Goal: Find specific page/section: Find specific page/section

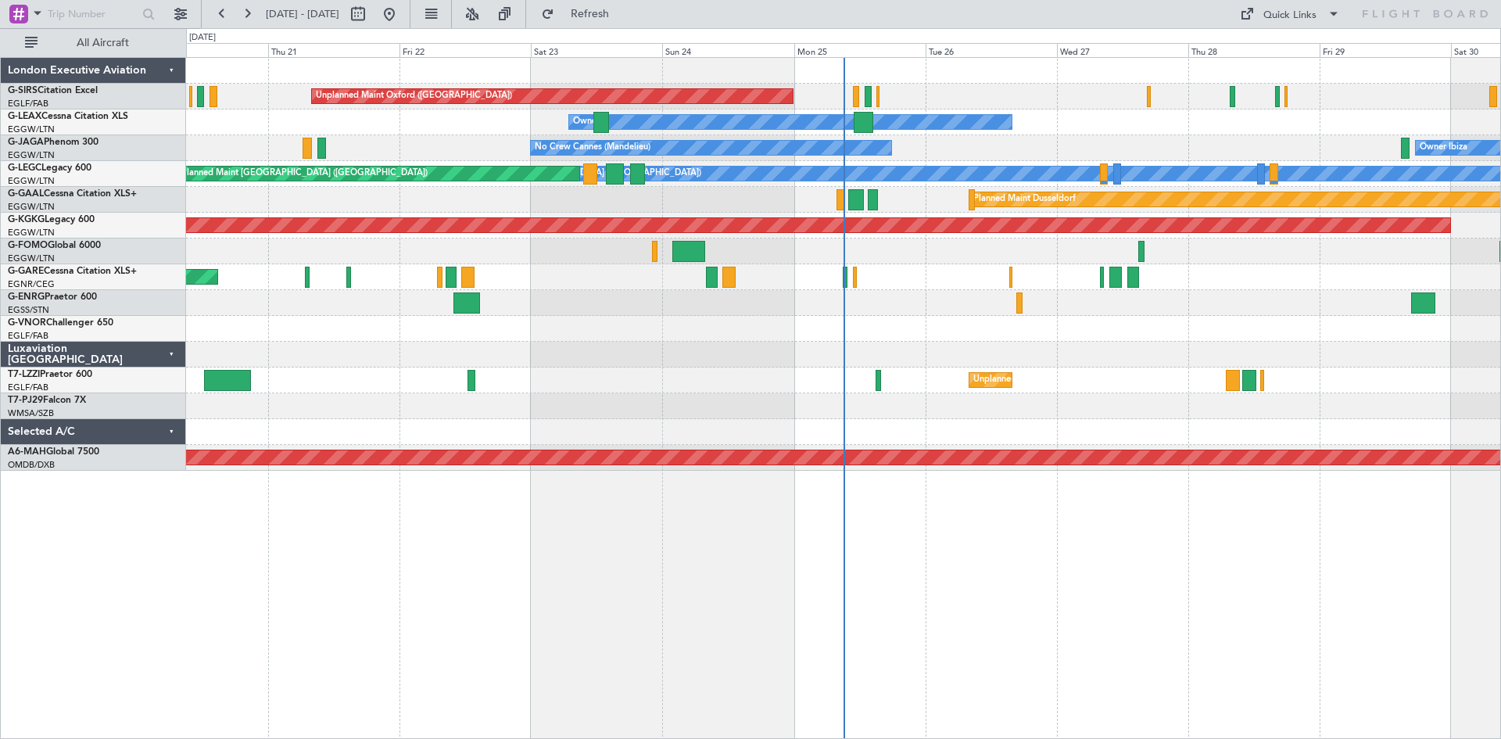
click at [326, 548] on div "Unplanned Maint Oxford ([GEOGRAPHIC_DATA]) Owner Owner Owner Ibiza No Crew Cann…" at bounding box center [843, 397] width 1315 height 681
click at [171, 67] on div "London Executive Aviation" at bounding box center [93, 71] width 185 height 26
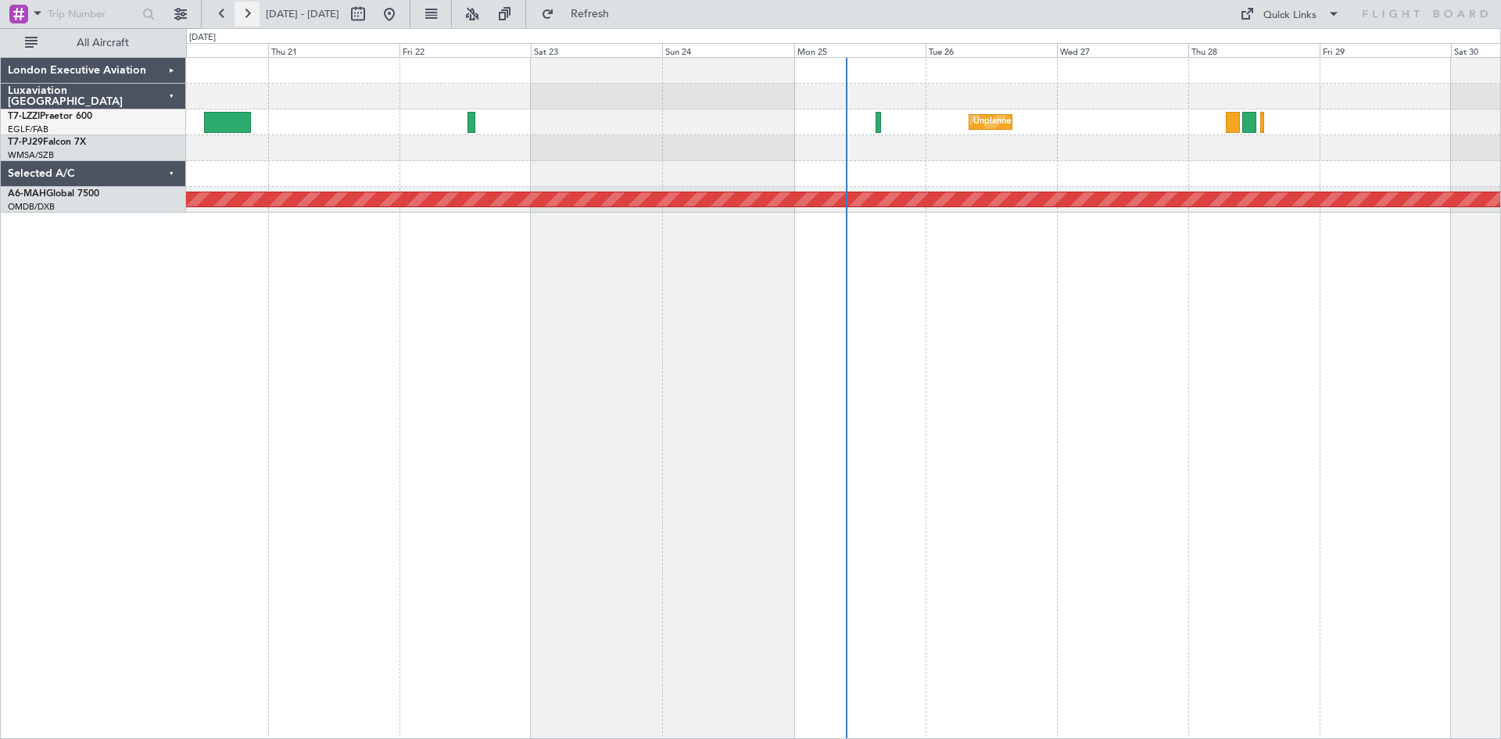
click at [247, 15] on button at bounding box center [246, 14] width 25 height 25
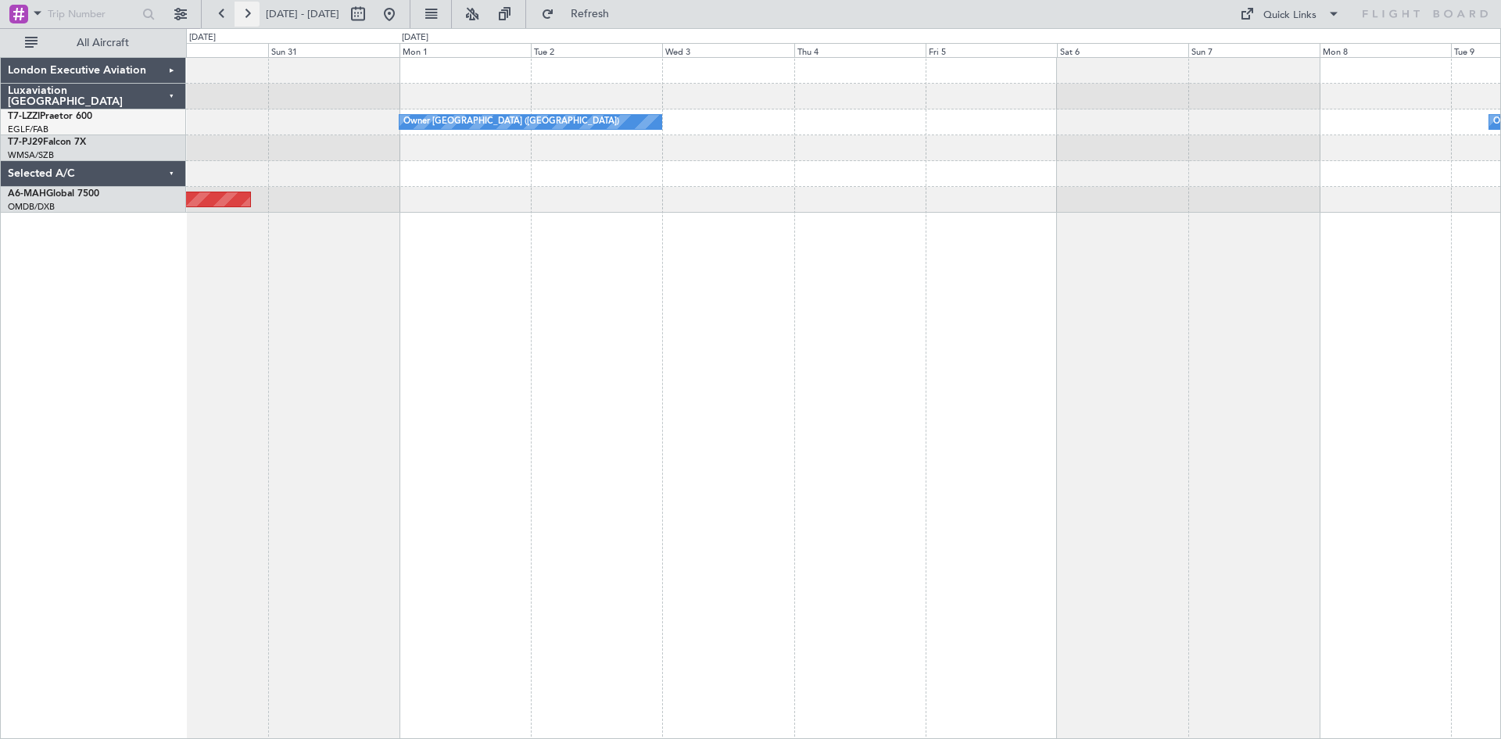
click at [248, 15] on button at bounding box center [246, 14] width 25 height 25
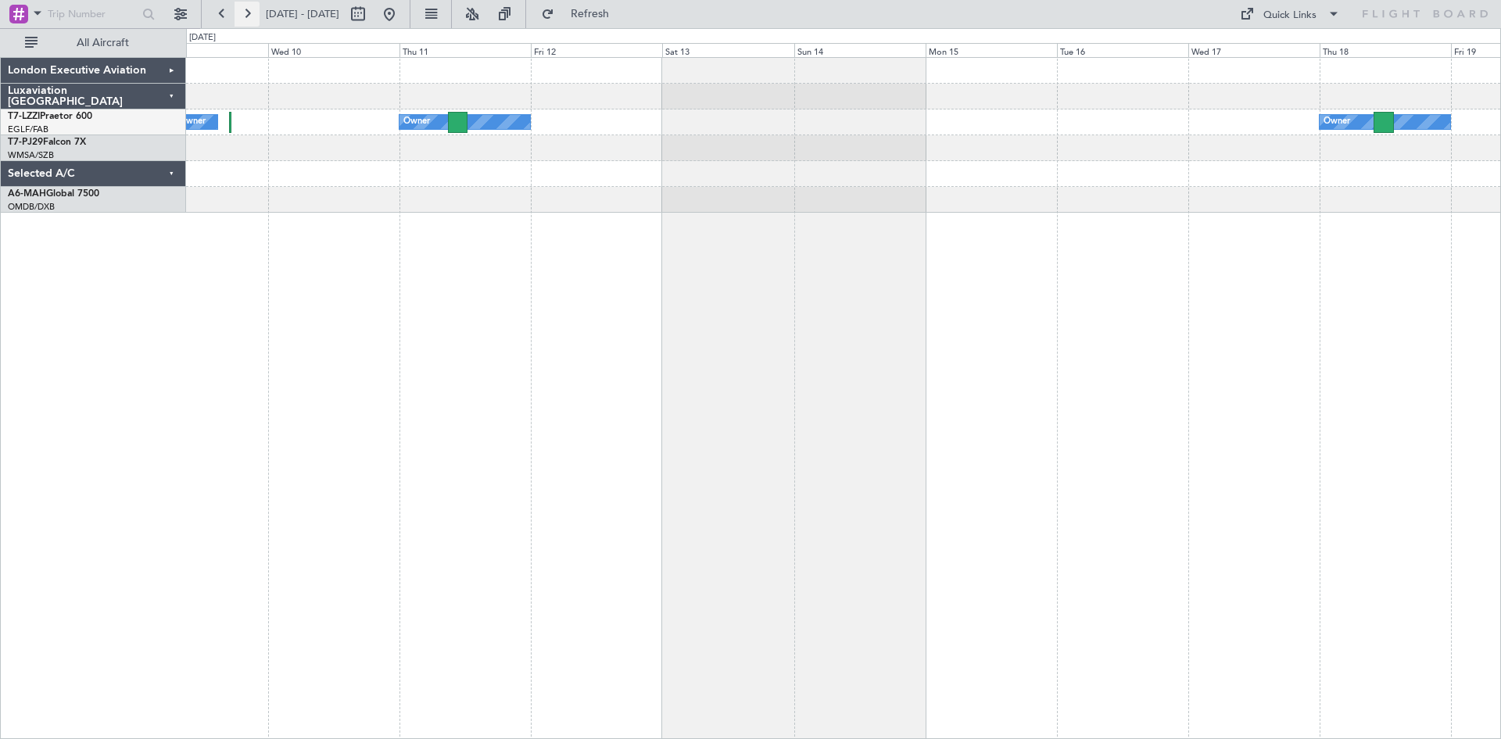
click at [243, 12] on button at bounding box center [246, 14] width 25 height 25
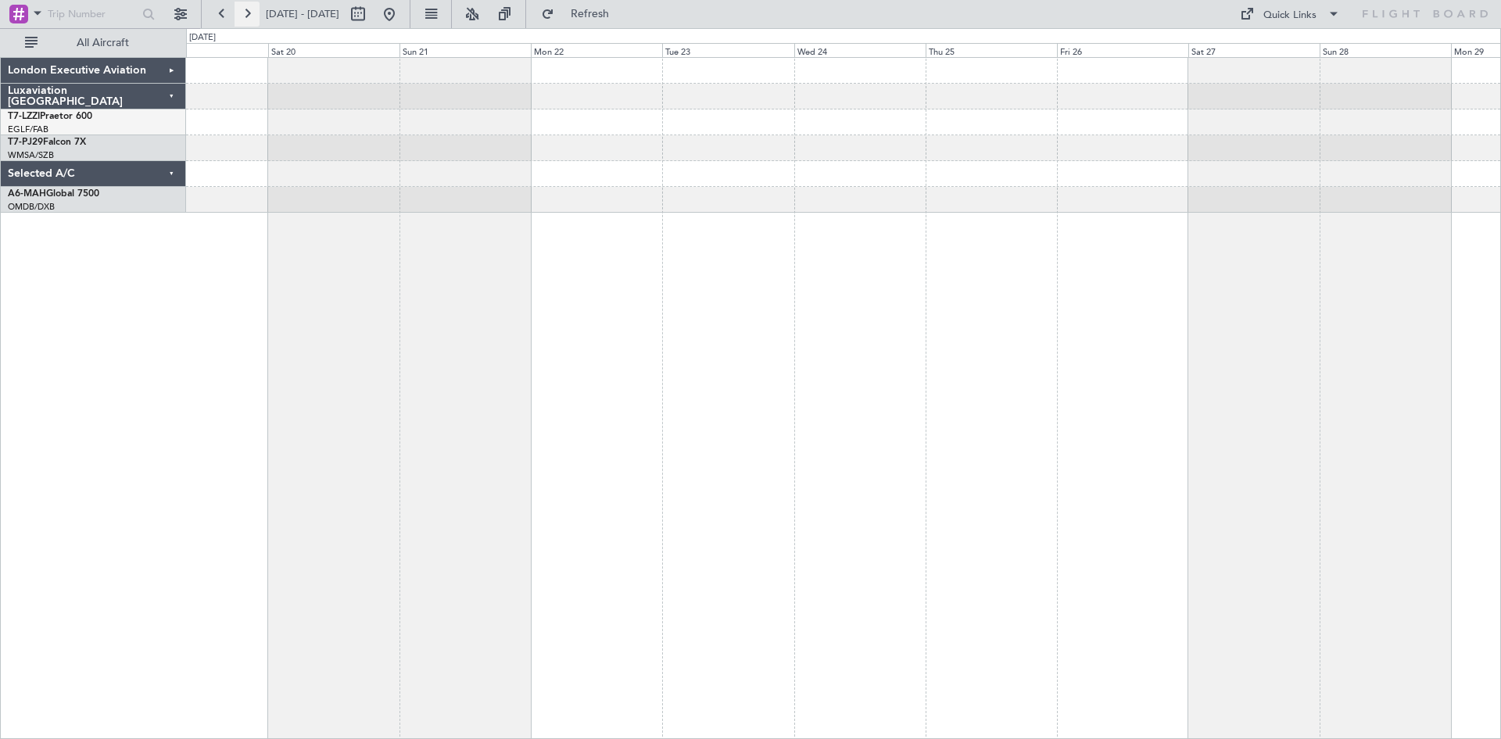
click at [241, 13] on button at bounding box center [246, 14] width 25 height 25
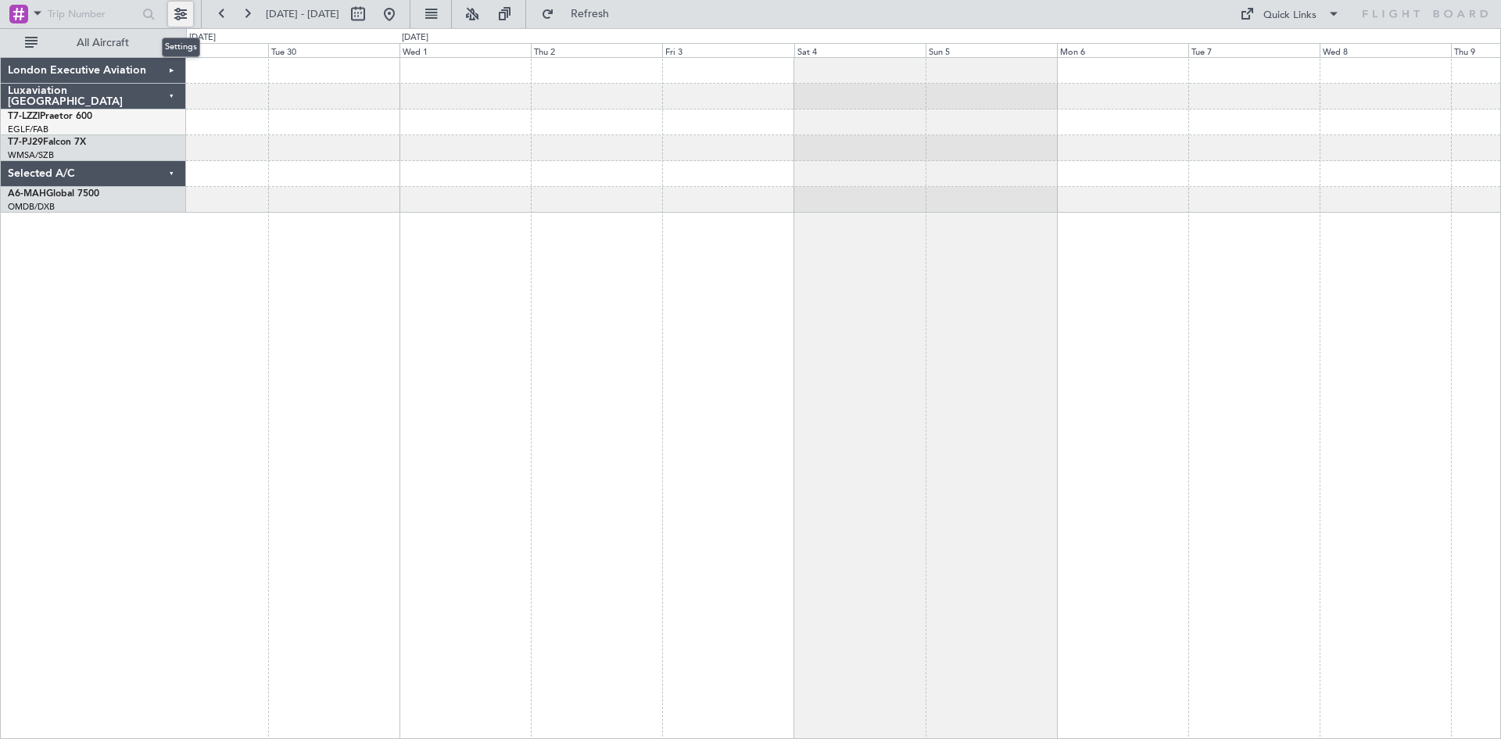
click at [177, 16] on button at bounding box center [180, 14] width 25 height 25
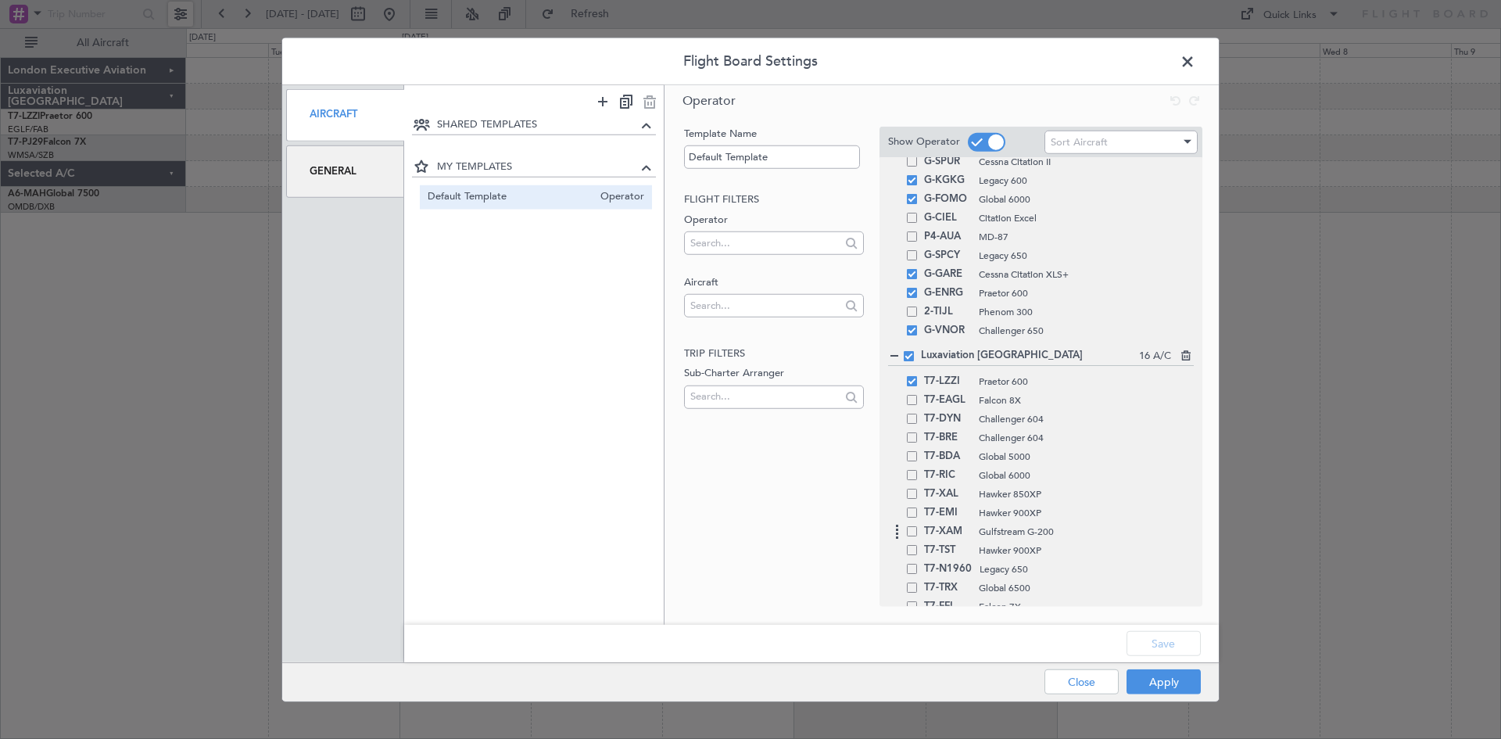
scroll to position [313, 0]
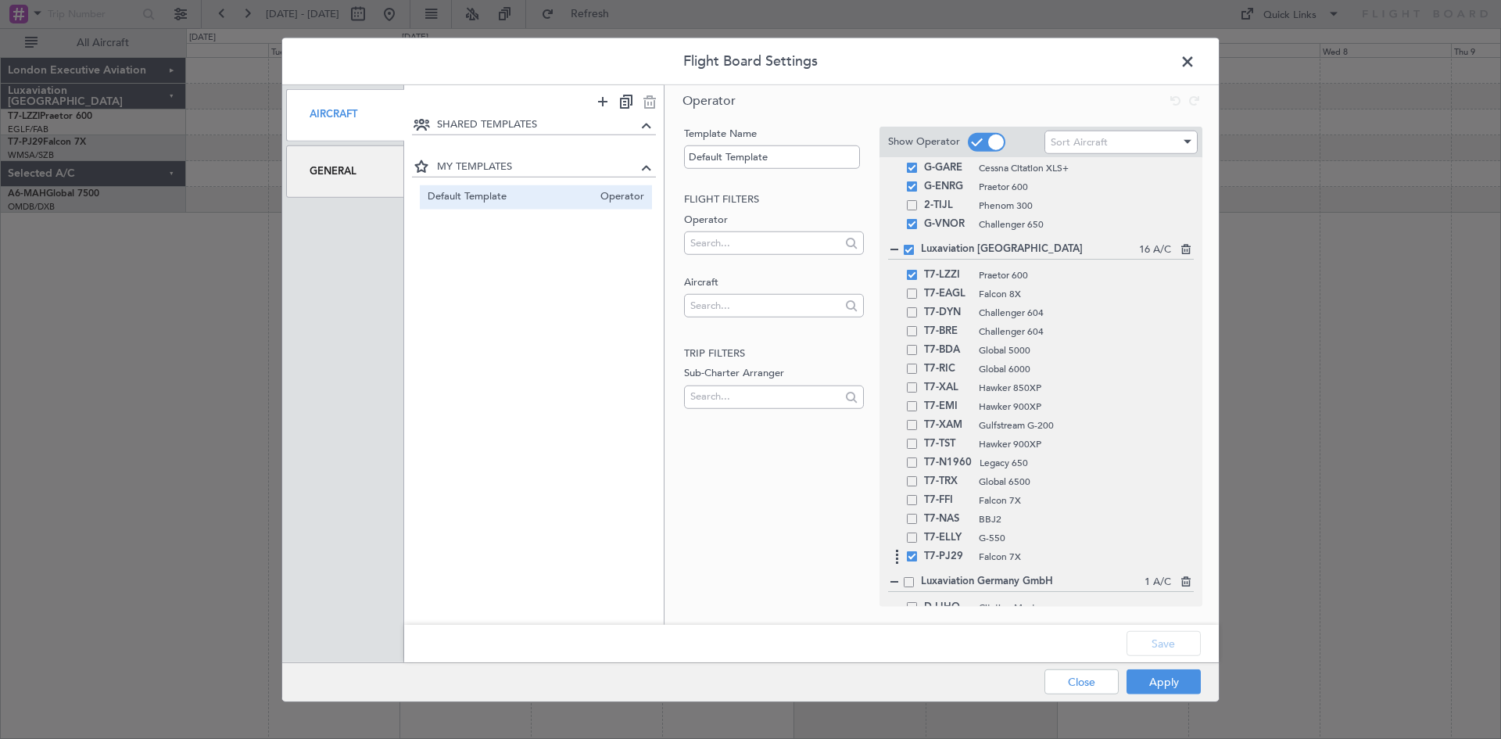
click at [910, 562] on div "T7-PJ29 Falcon 7X" at bounding box center [1041, 555] width 306 height 19
click at [914, 563] on div "T7-PJ29 Falcon 7X" at bounding box center [1041, 555] width 306 height 19
click at [915, 556] on span at bounding box center [912, 555] width 10 height 10
click at [918, 550] on input "checkbox" at bounding box center [918, 550] width 0 height 0
click at [1161, 644] on button "Save" at bounding box center [1163, 643] width 74 height 25
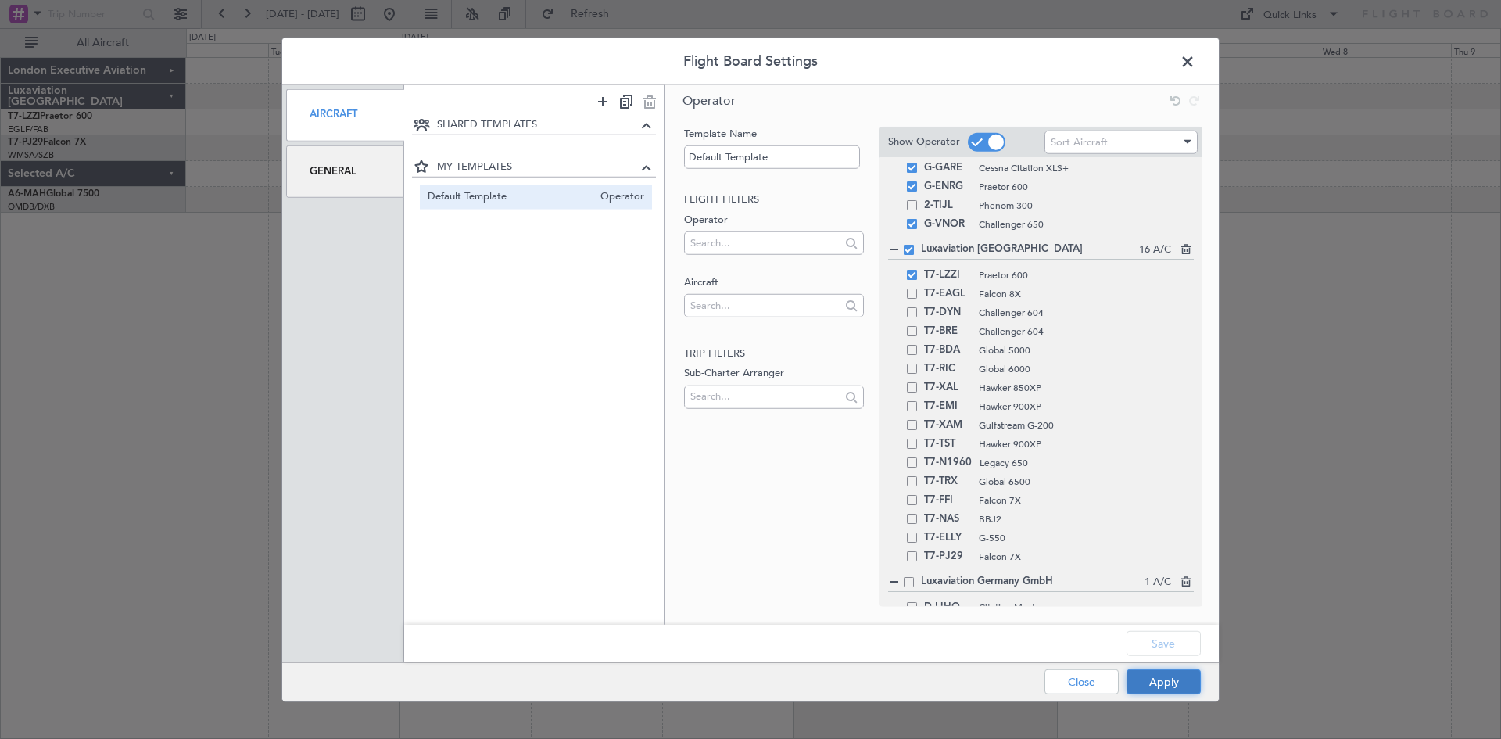
click at [1159, 677] on button "Apply" at bounding box center [1163, 681] width 74 height 25
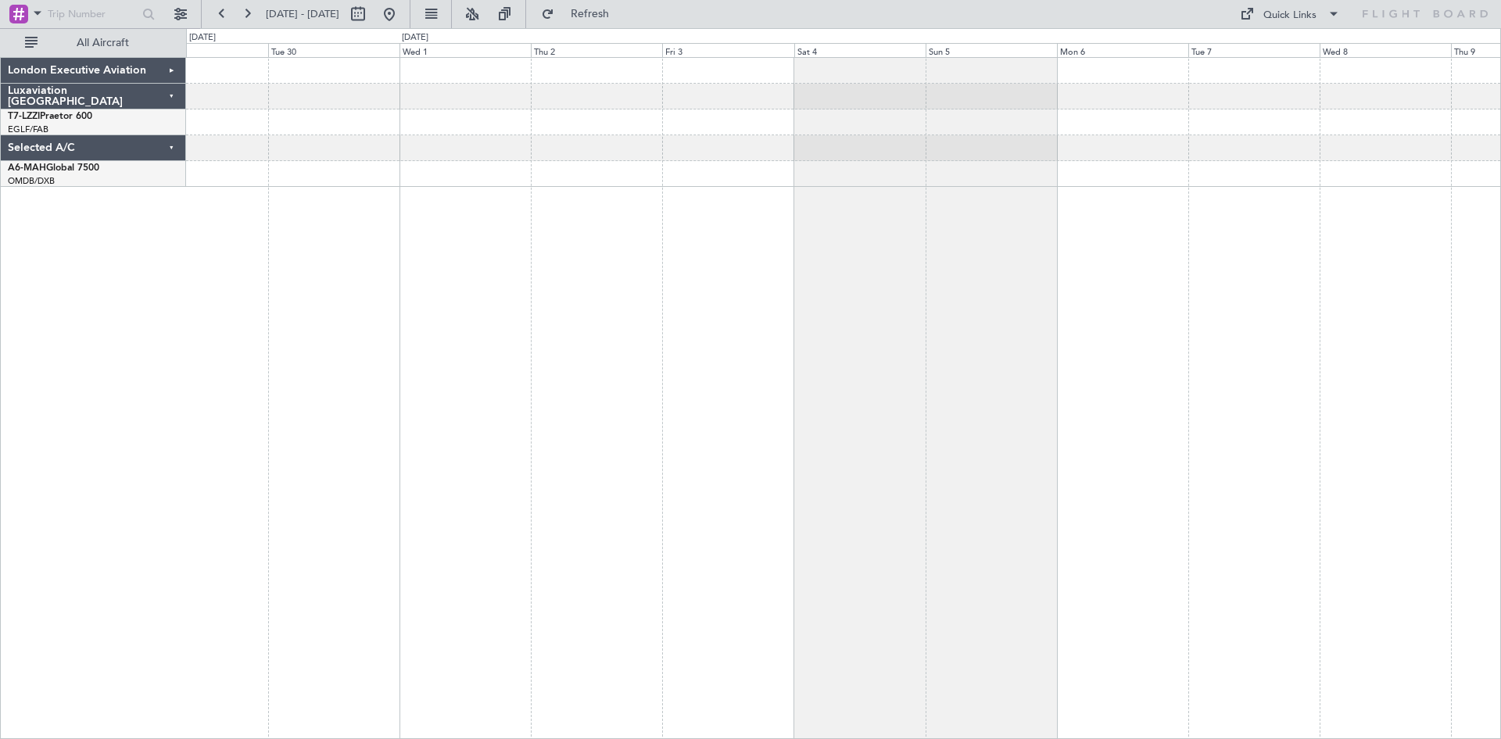
click at [170, 148] on div "Selected A/C" at bounding box center [93, 148] width 185 height 26
click at [221, 16] on button at bounding box center [221, 14] width 25 height 25
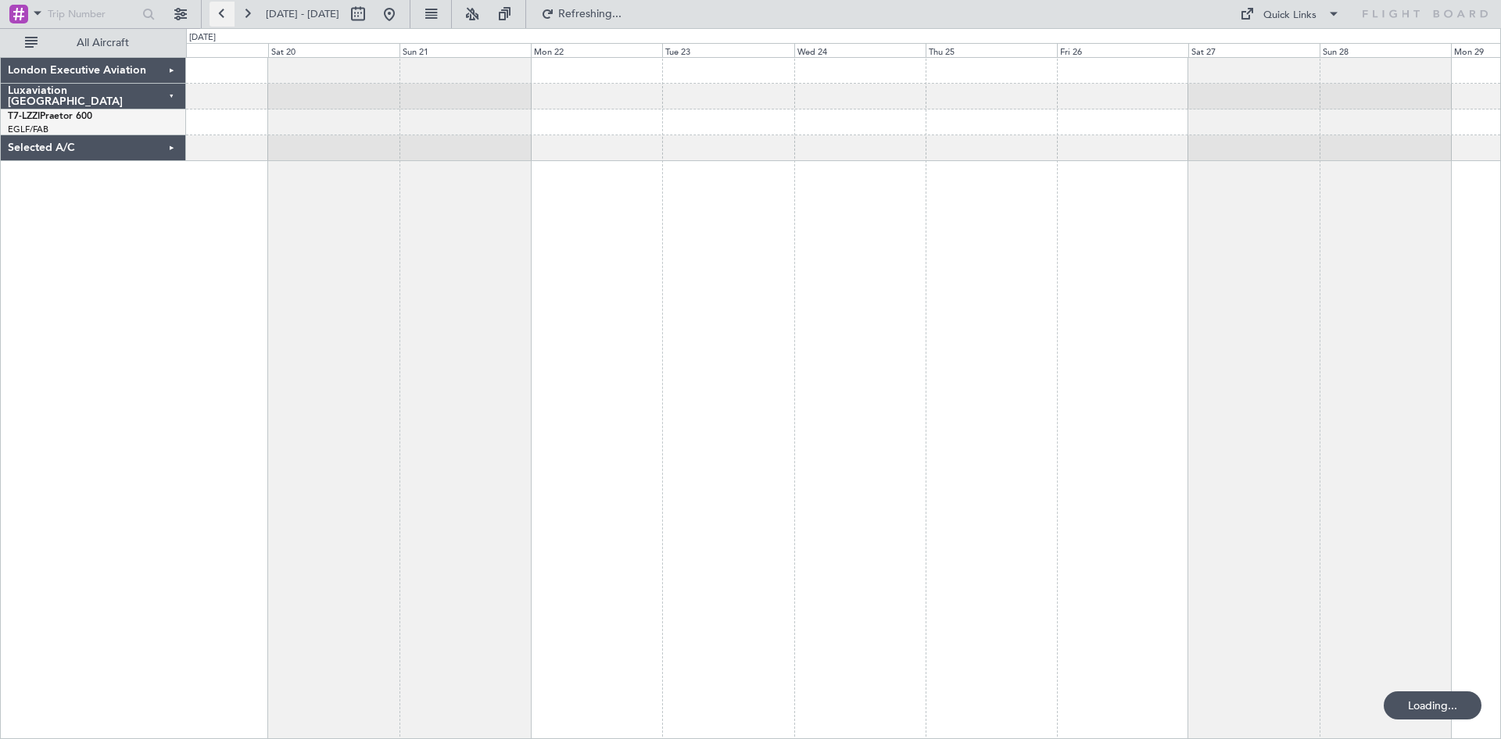
click at [221, 16] on button at bounding box center [221, 14] width 25 height 25
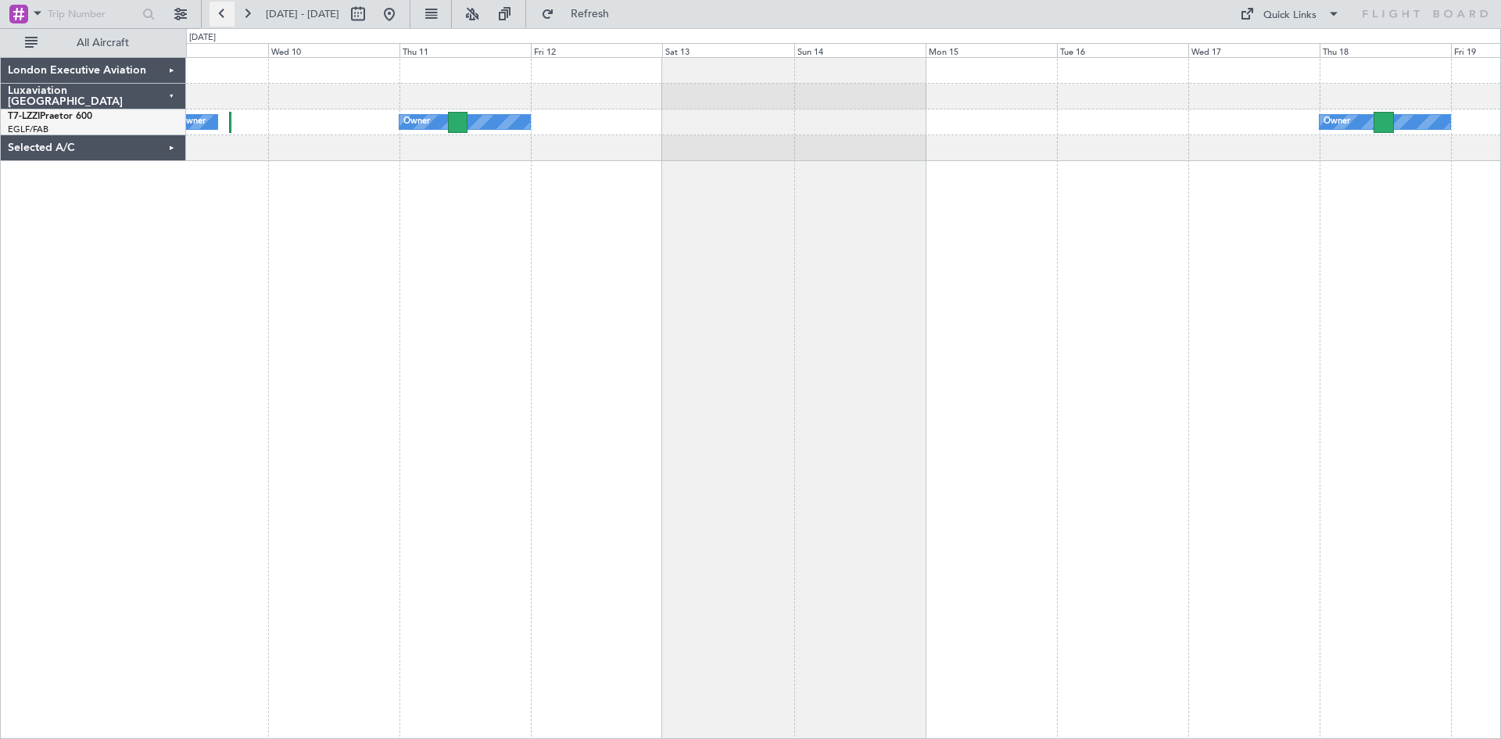
click at [223, 9] on button at bounding box center [221, 14] width 25 height 25
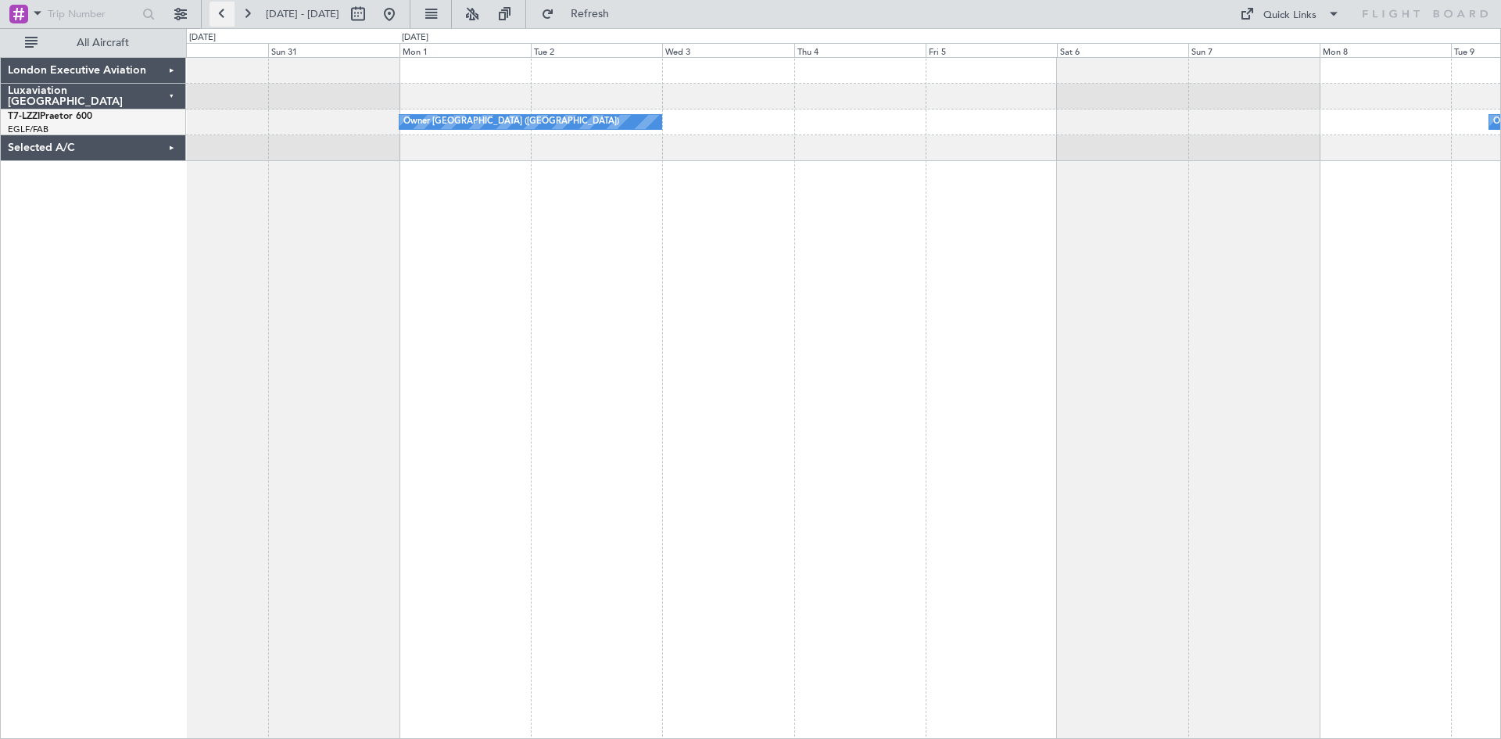
click at [223, 9] on button at bounding box center [221, 14] width 25 height 25
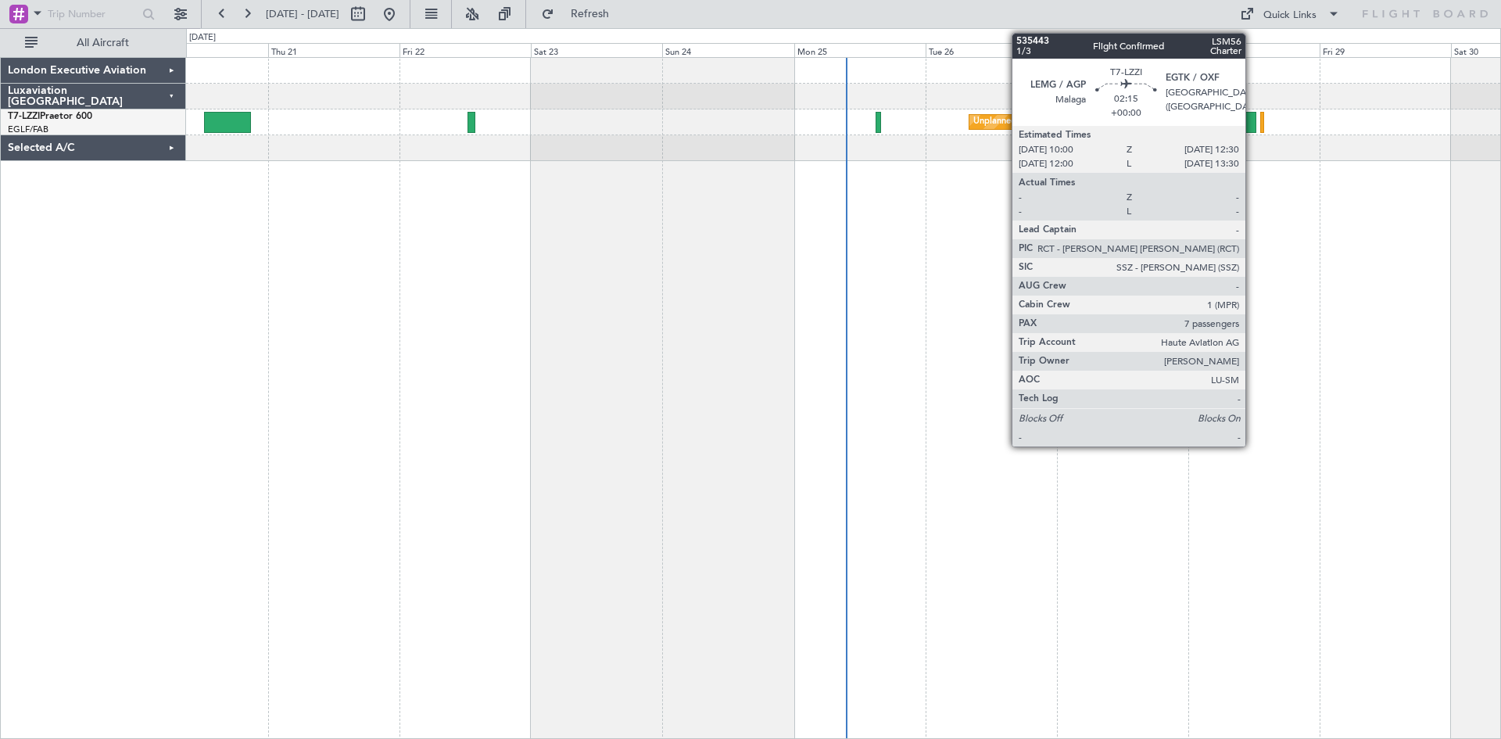
click at [1252, 120] on div at bounding box center [1249, 122] width 14 height 21
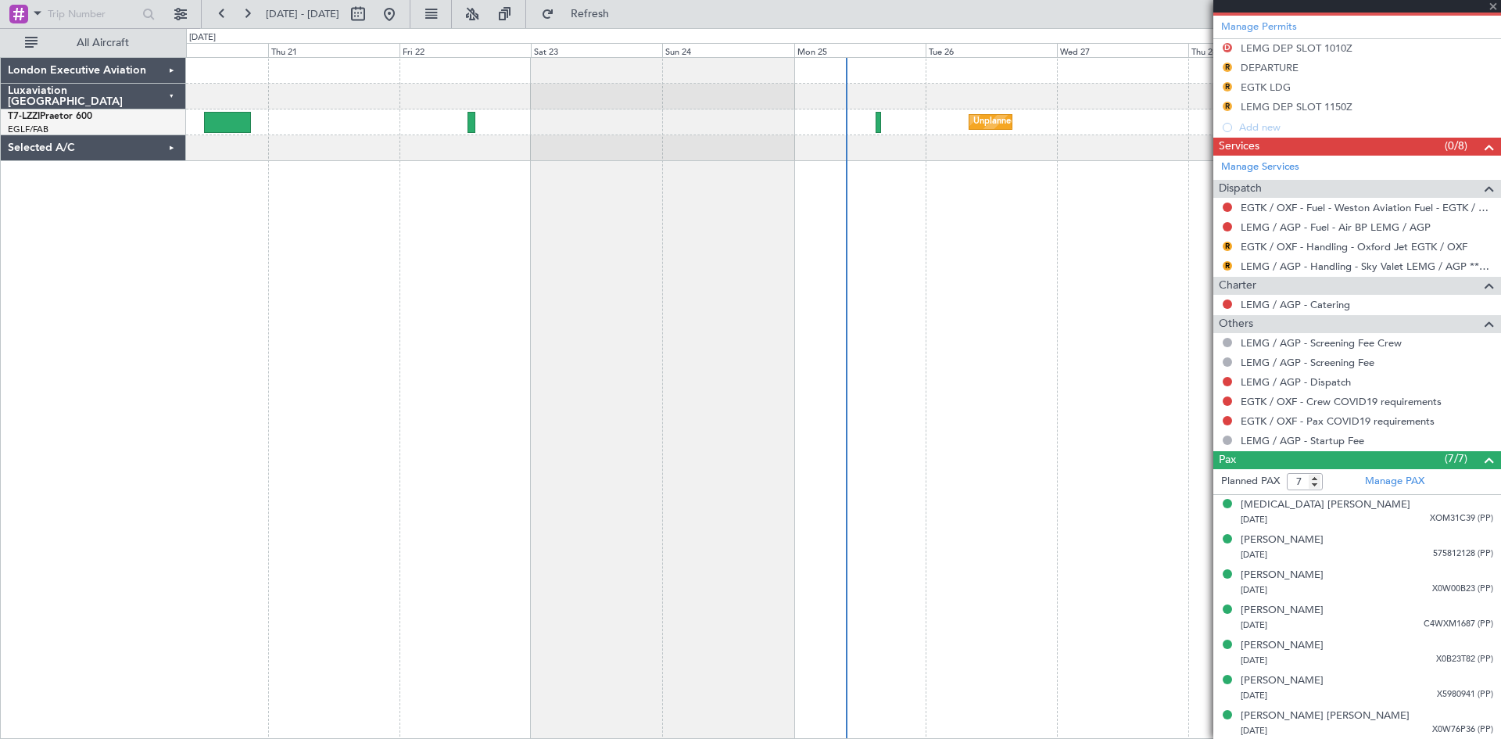
scroll to position [491, 0]
